Goal: Task Accomplishment & Management: Manage account settings

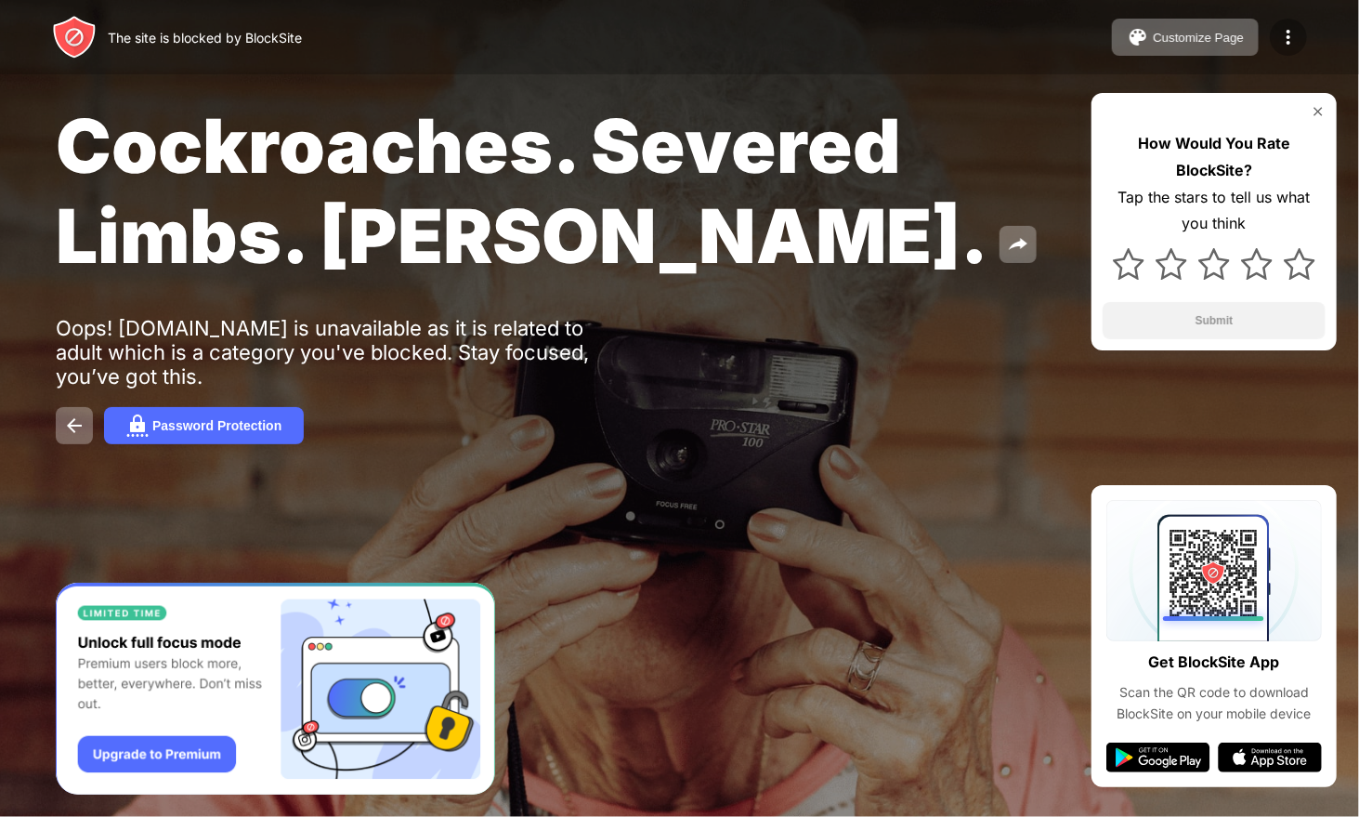
click at [1294, 33] on img at bounding box center [1289, 37] width 22 height 22
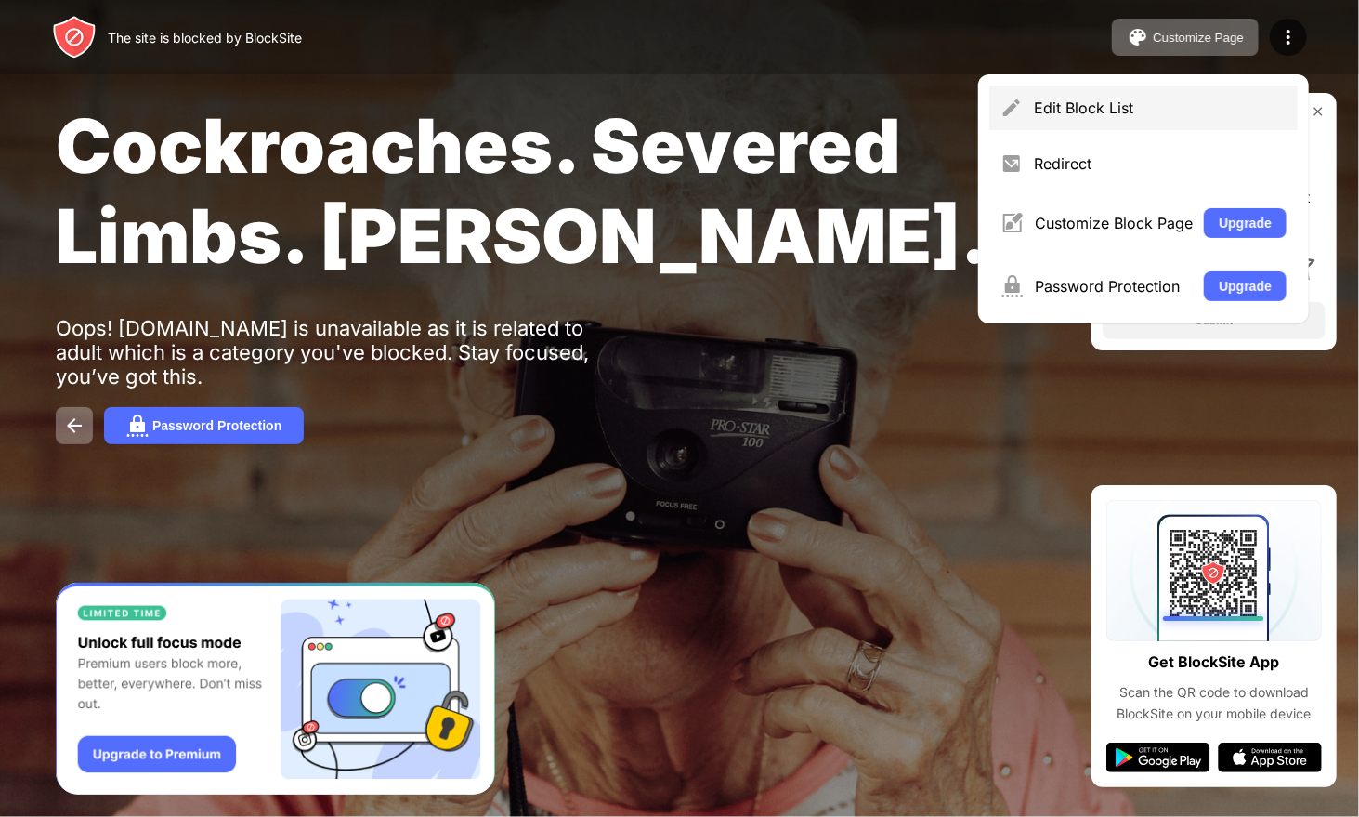
click at [1120, 125] on div "Edit Block List" at bounding box center [1144, 107] width 308 height 45
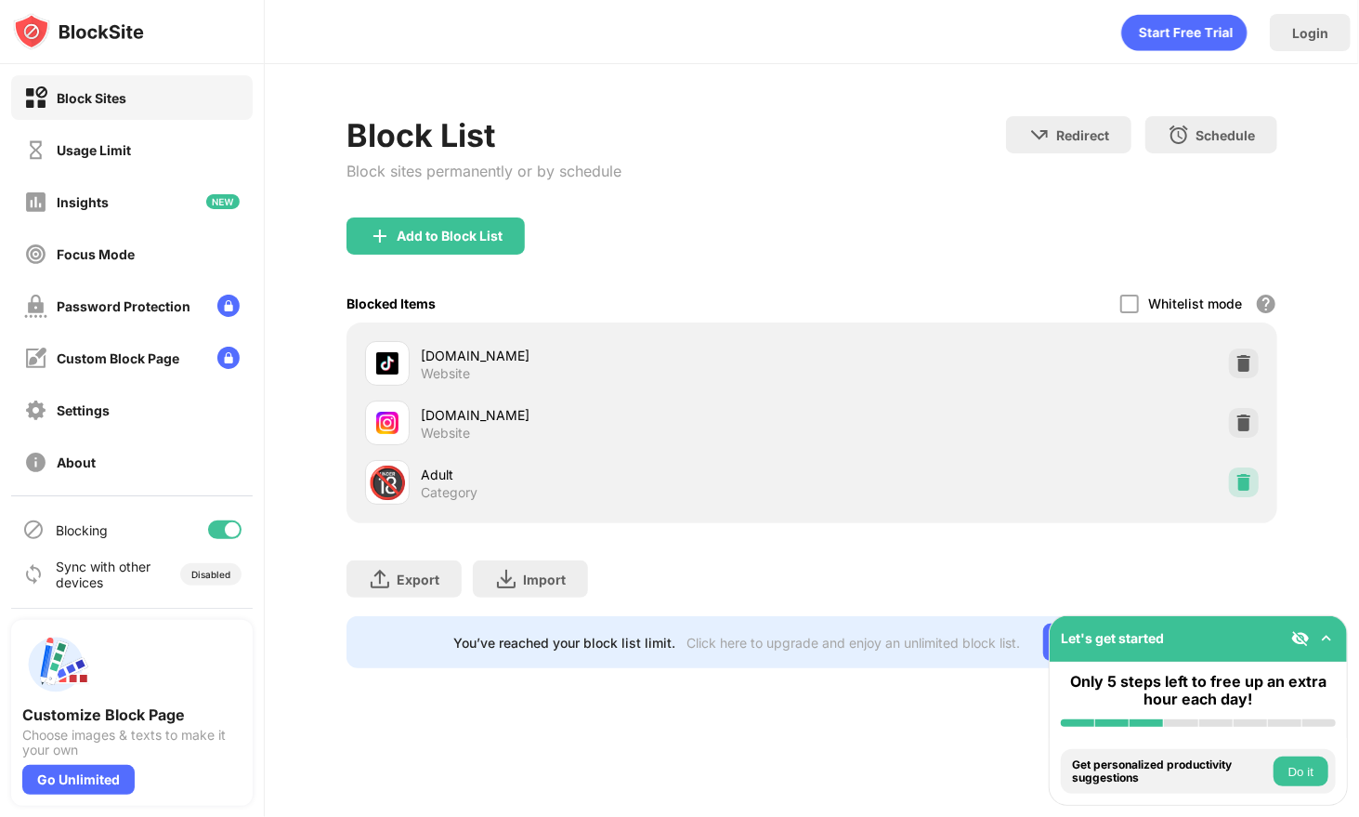
click at [1239, 478] on img at bounding box center [1244, 482] width 19 height 19
